Goal: Task Accomplishment & Management: Manage account settings

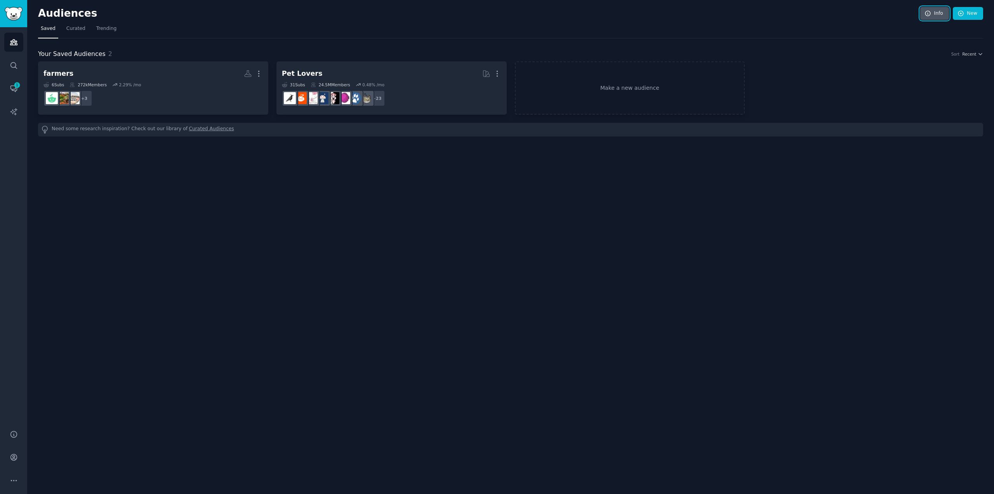
click at [944, 16] on link "Info" at bounding box center [935, 13] width 29 height 13
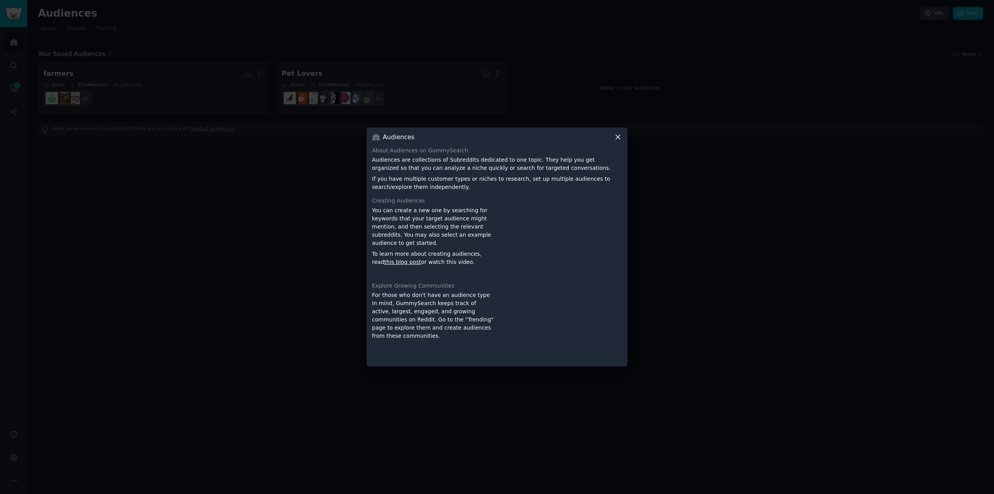
click at [198, 299] on div at bounding box center [497, 247] width 994 height 494
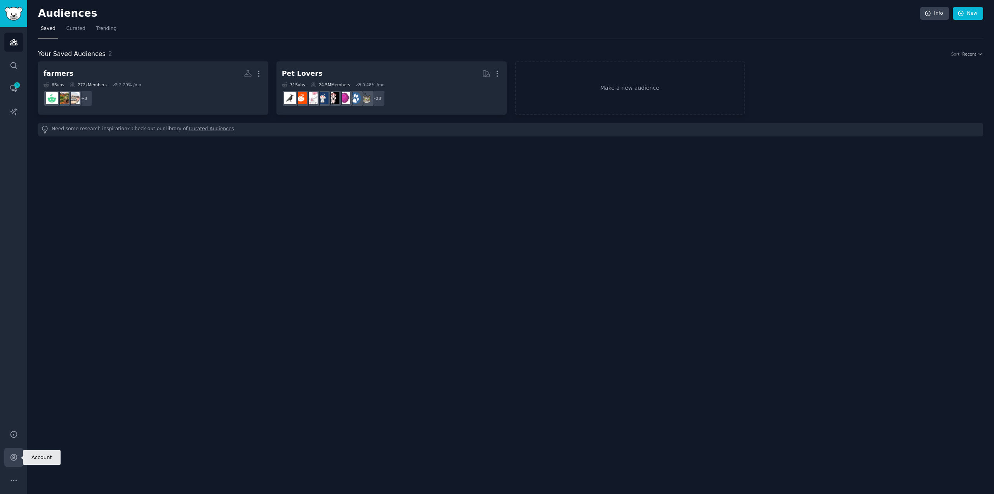
click at [19, 457] on link "Account" at bounding box center [13, 456] width 19 height 19
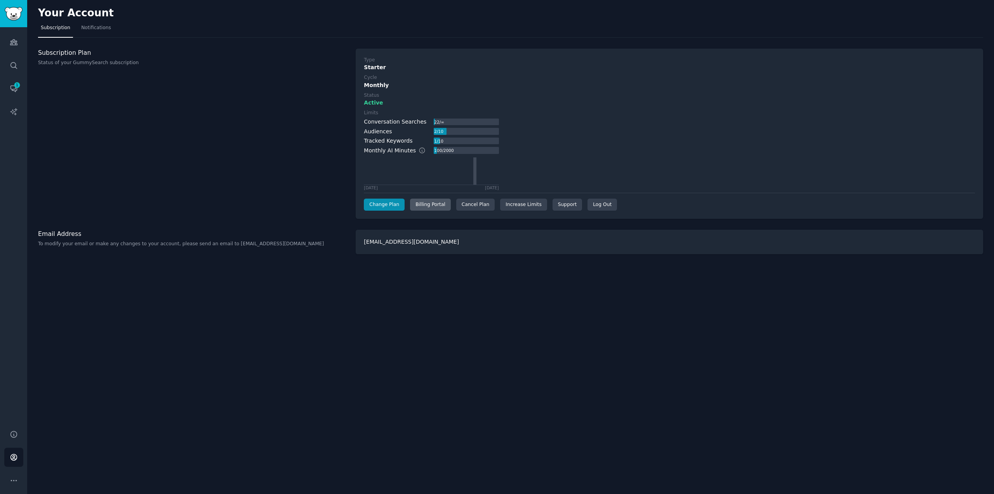
click at [418, 205] on div "Billing Portal" at bounding box center [430, 204] width 41 height 12
click at [465, 205] on div "Cancel Plan" at bounding box center [475, 204] width 38 height 12
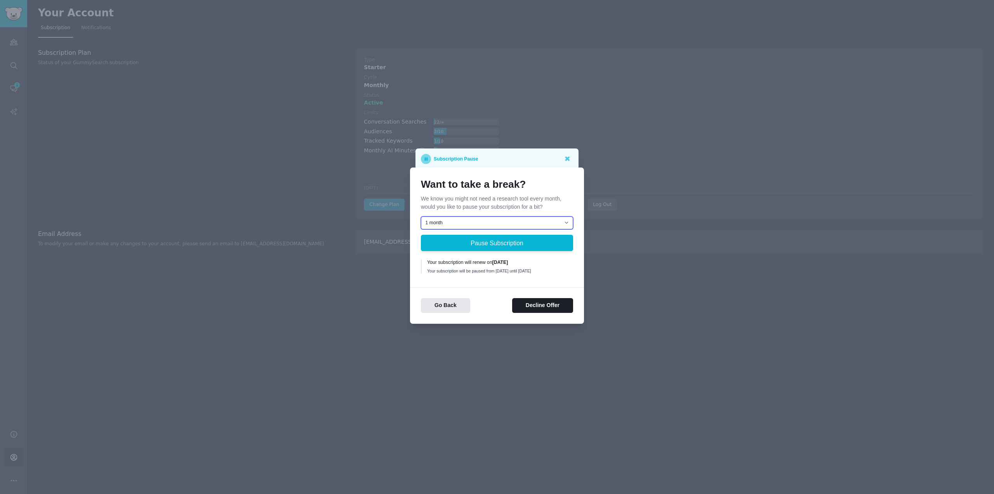
click at [549, 218] on select "1 month 2 months 3 months Choose a custom date to resume" at bounding box center [497, 222] width 152 height 13
click at [541, 306] on button "Decline Offer" at bounding box center [542, 305] width 61 height 15
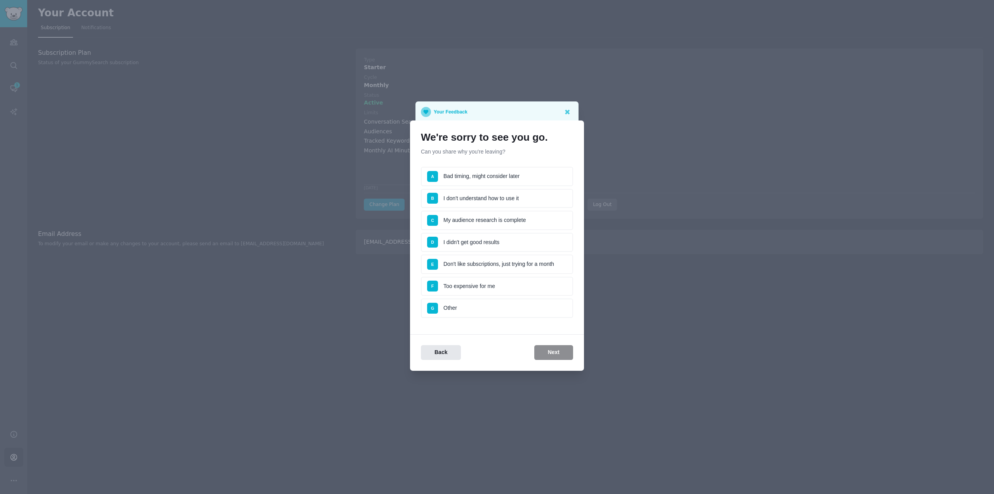
click at [484, 287] on li "F Too expensive for me" at bounding box center [497, 286] width 152 height 19
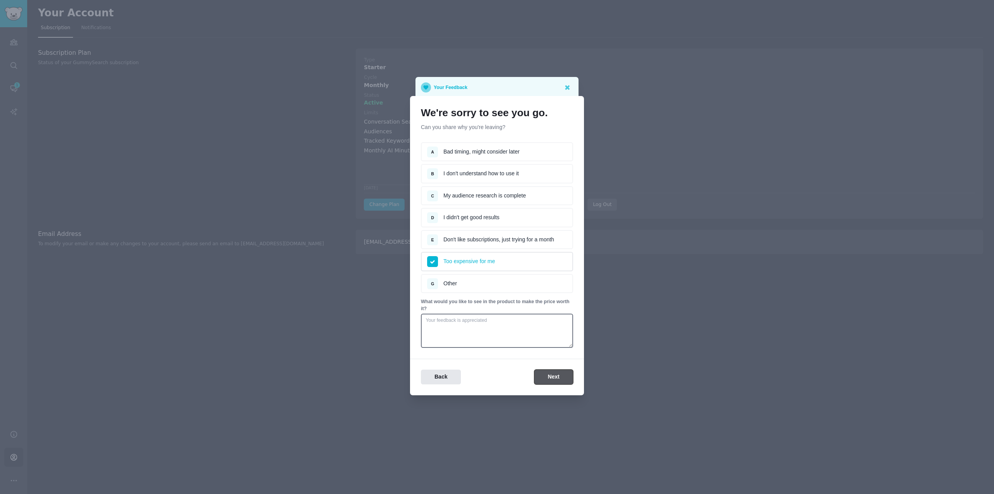
click at [554, 378] on button "Next" at bounding box center [554, 376] width 39 height 15
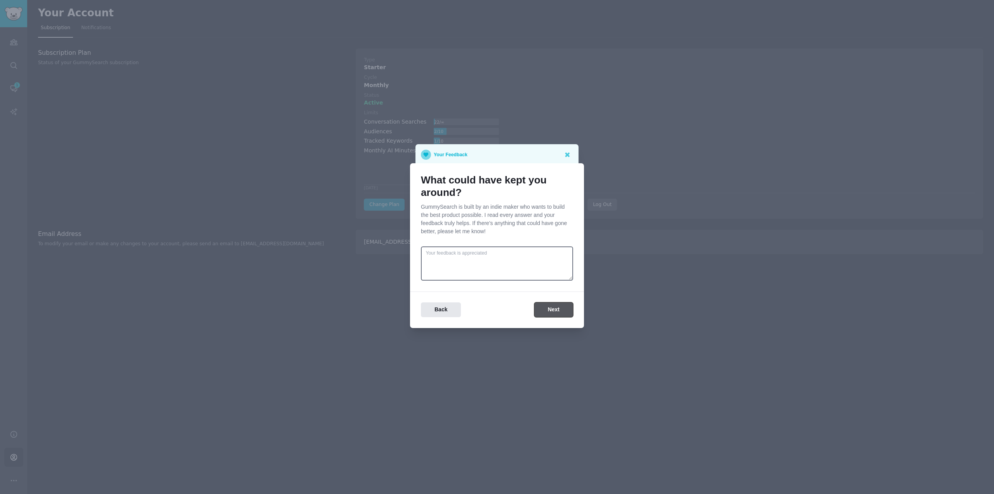
click at [564, 309] on button "Next" at bounding box center [554, 309] width 39 height 15
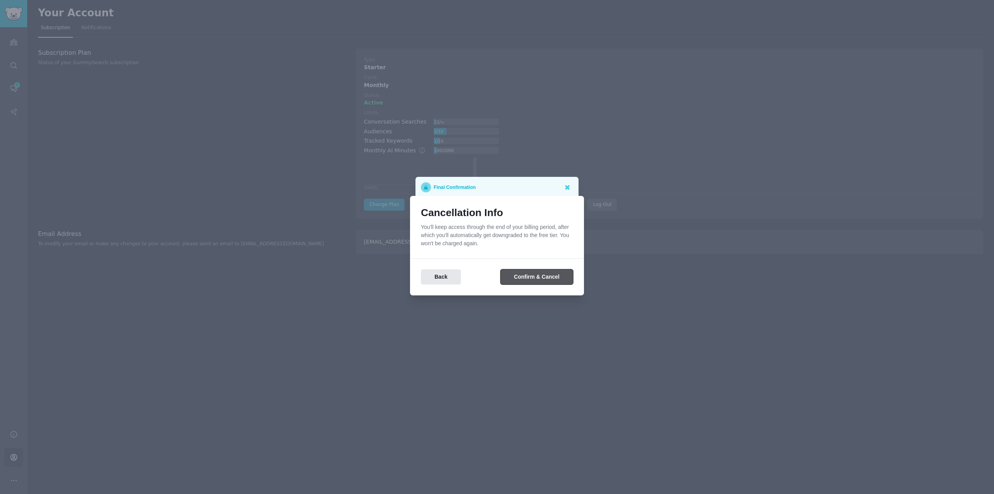
click at [541, 282] on button "Confirm & Cancel" at bounding box center [537, 276] width 73 height 15
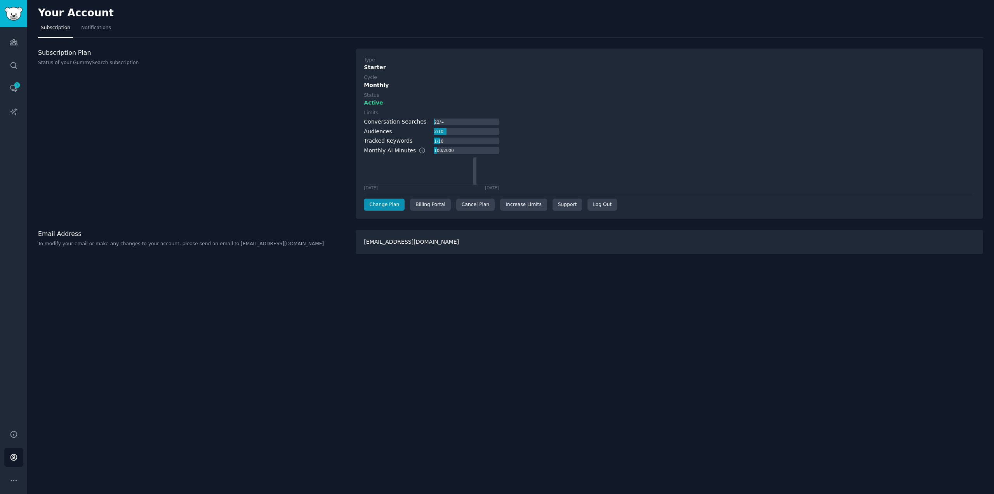
click at [465, 442] on div "Your Account Subscription Notifications Subscription Plan Status of your GummyS…" at bounding box center [510, 247] width 967 height 494
click at [869, 306] on div "Your Account Subscription Notifications Subscription Plan Status of your GummyS…" at bounding box center [510, 247] width 967 height 494
